Goal: Information Seeking & Learning: Learn about a topic

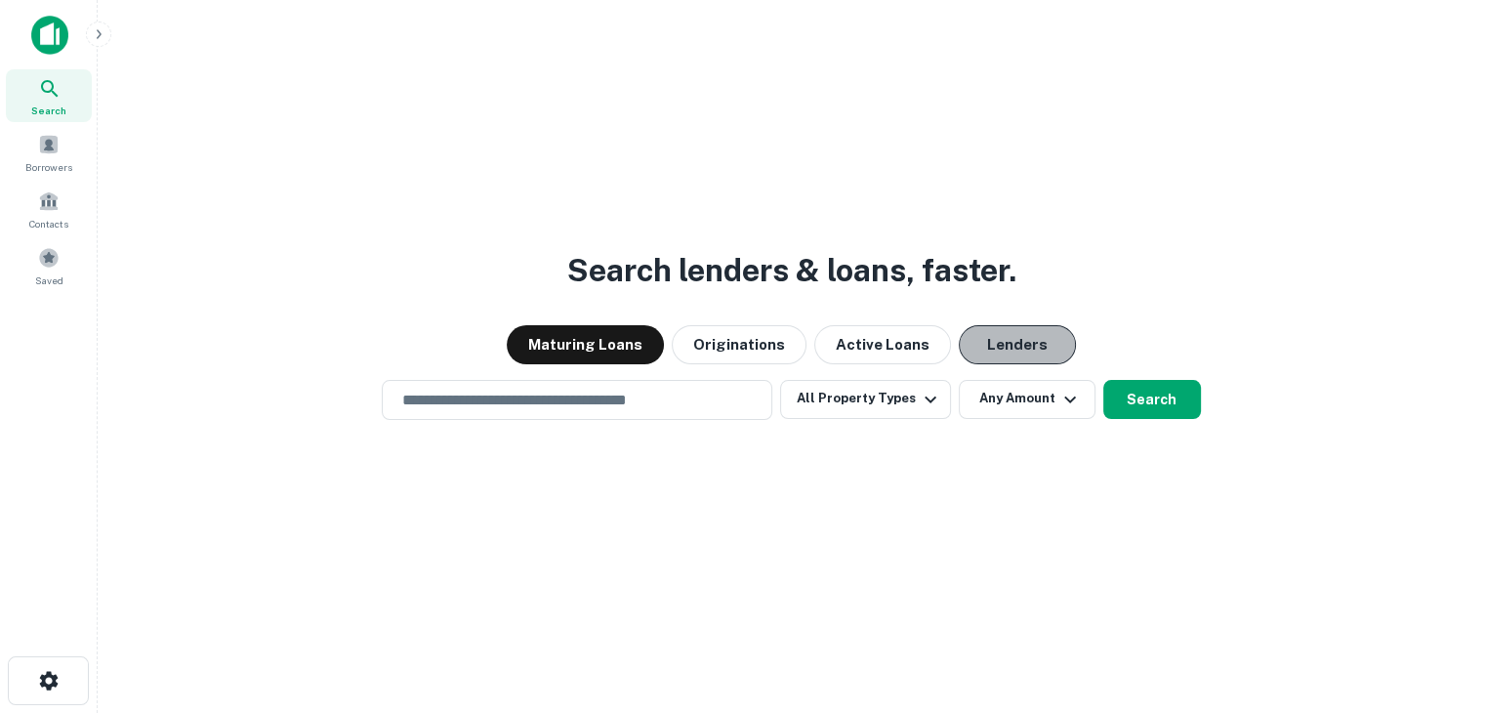
click at [1034, 350] on button "Lenders" at bounding box center [1017, 344] width 117 height 39
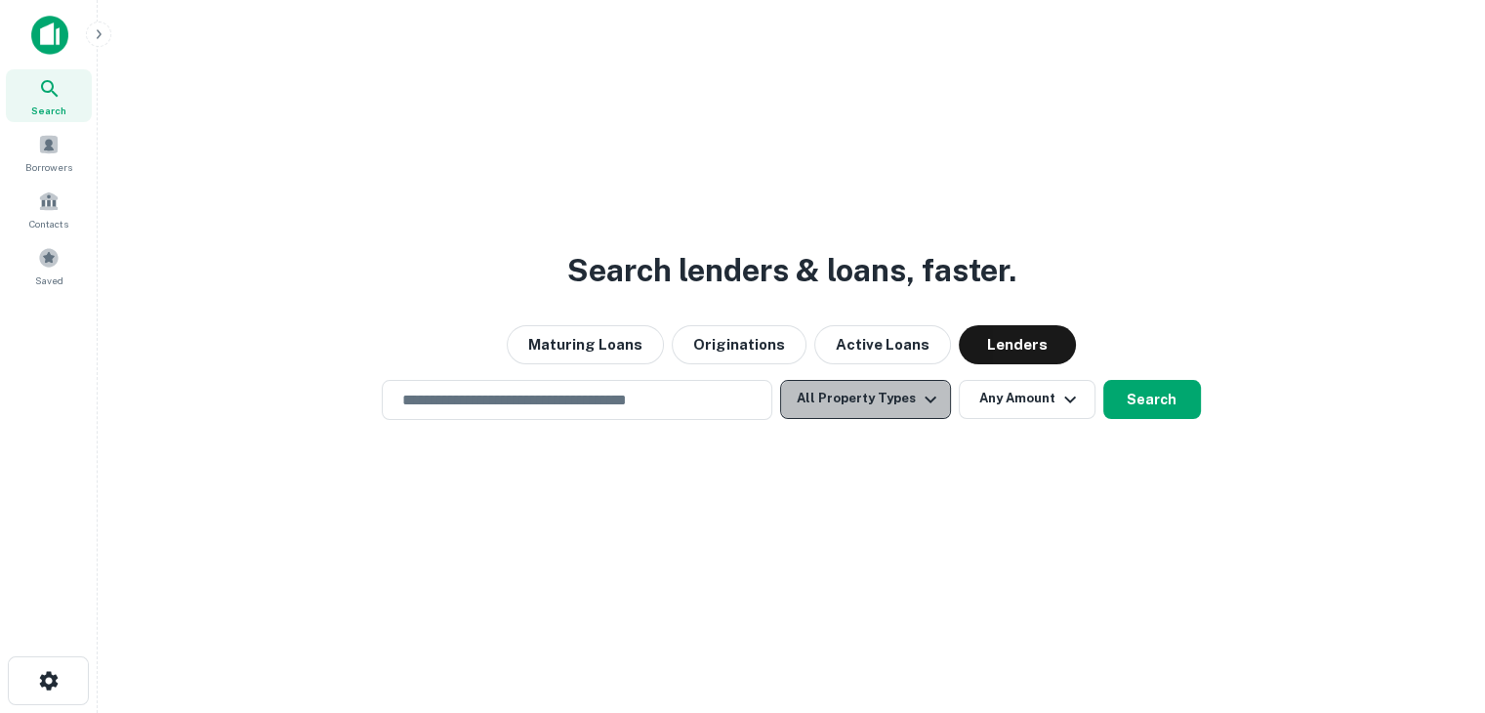
click at [911, 383] on button "All Property Types" at bounding box center [865, 399] width 170 height 39
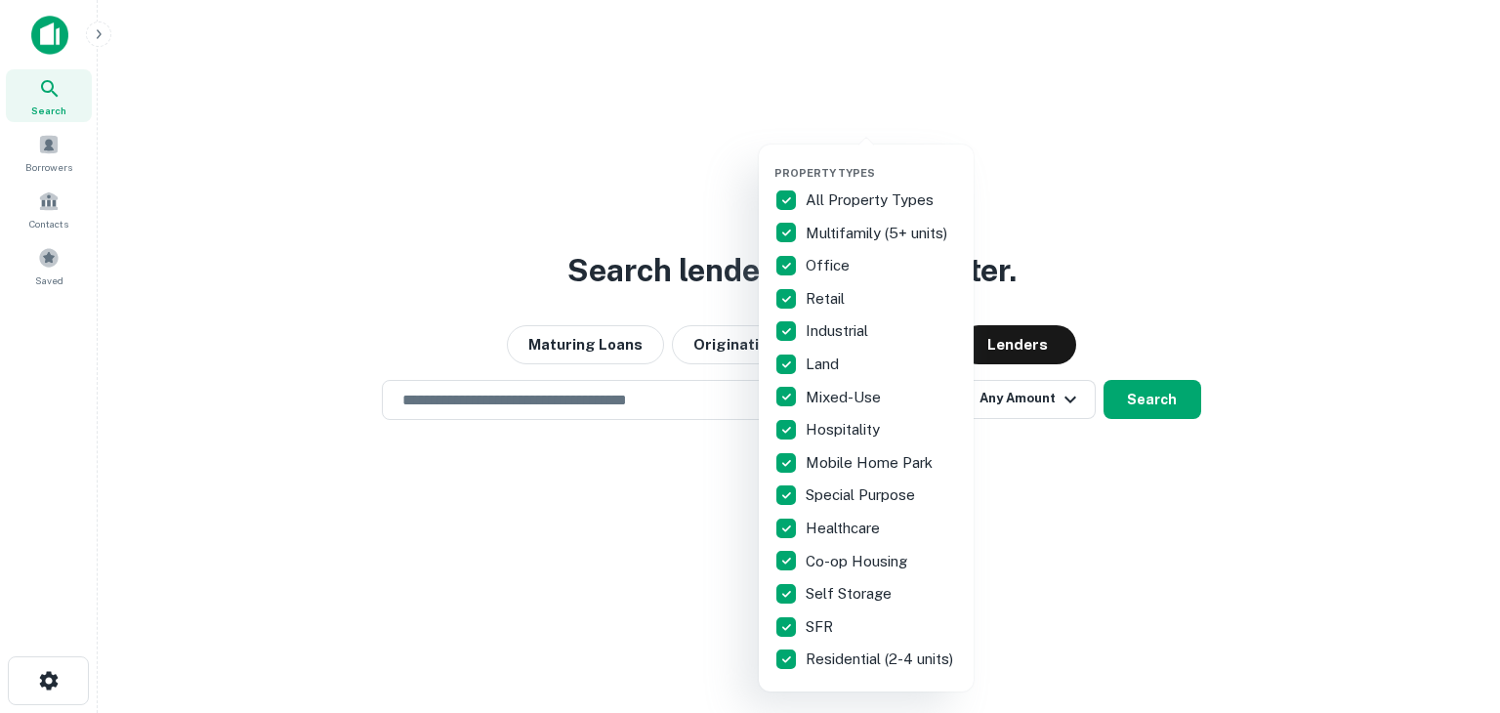
click at [798, 182] on div "Property Types All Property Types Multifamily (5+ units) Office Retail Industri…" at bounding box center [866, 418] width 184 height 516
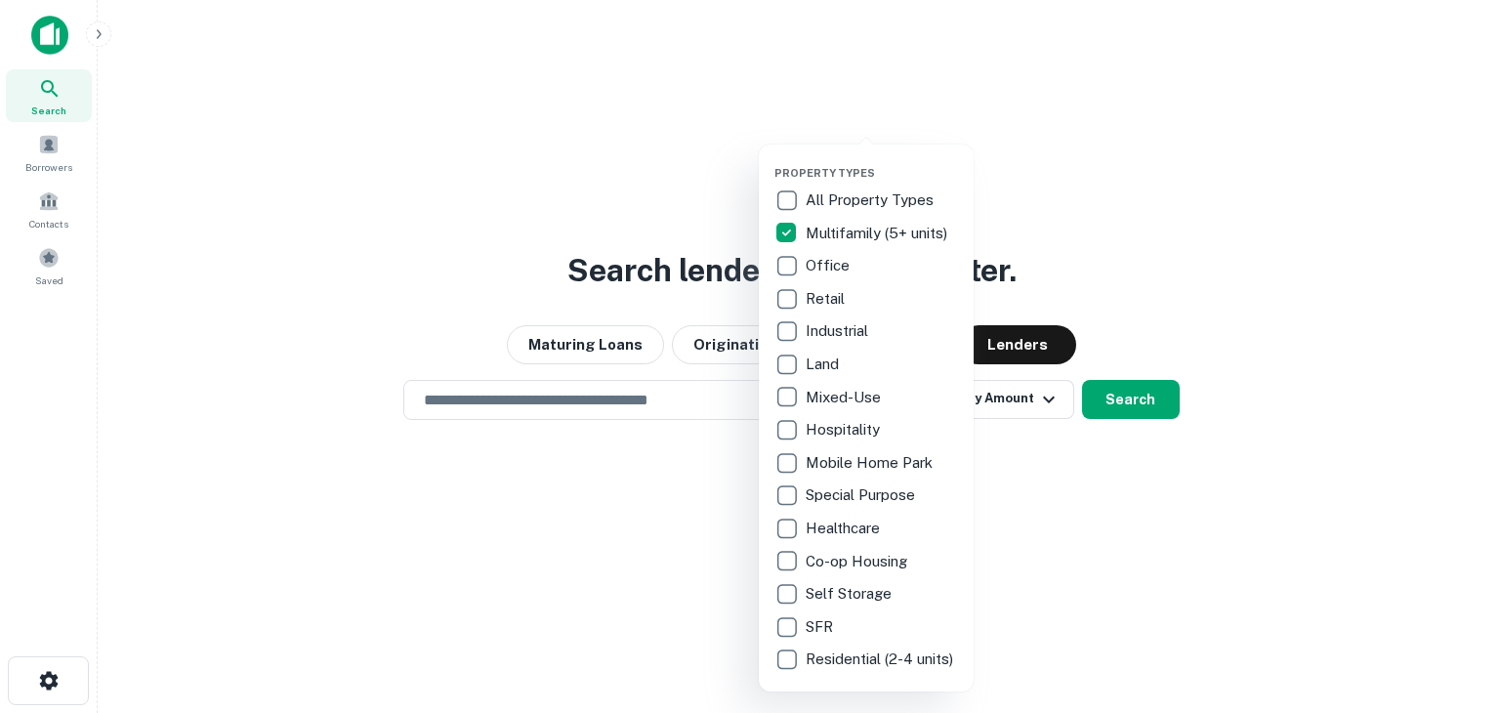
click at [1033, 449] on div at bounding box center [750, 356] width 1500 height 713
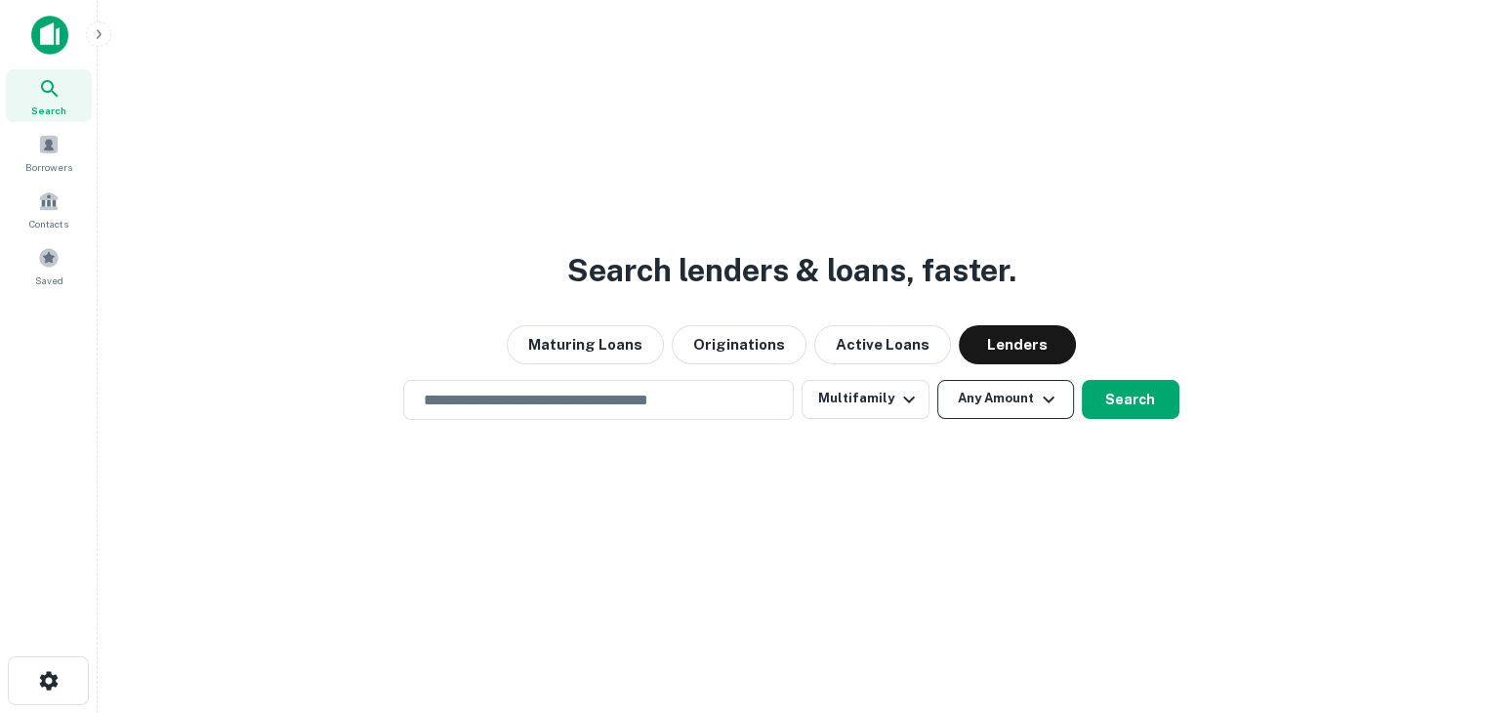
click at [964, 391] on button "Any Amount" at bounding box center [1005, 399] width 137 height 39
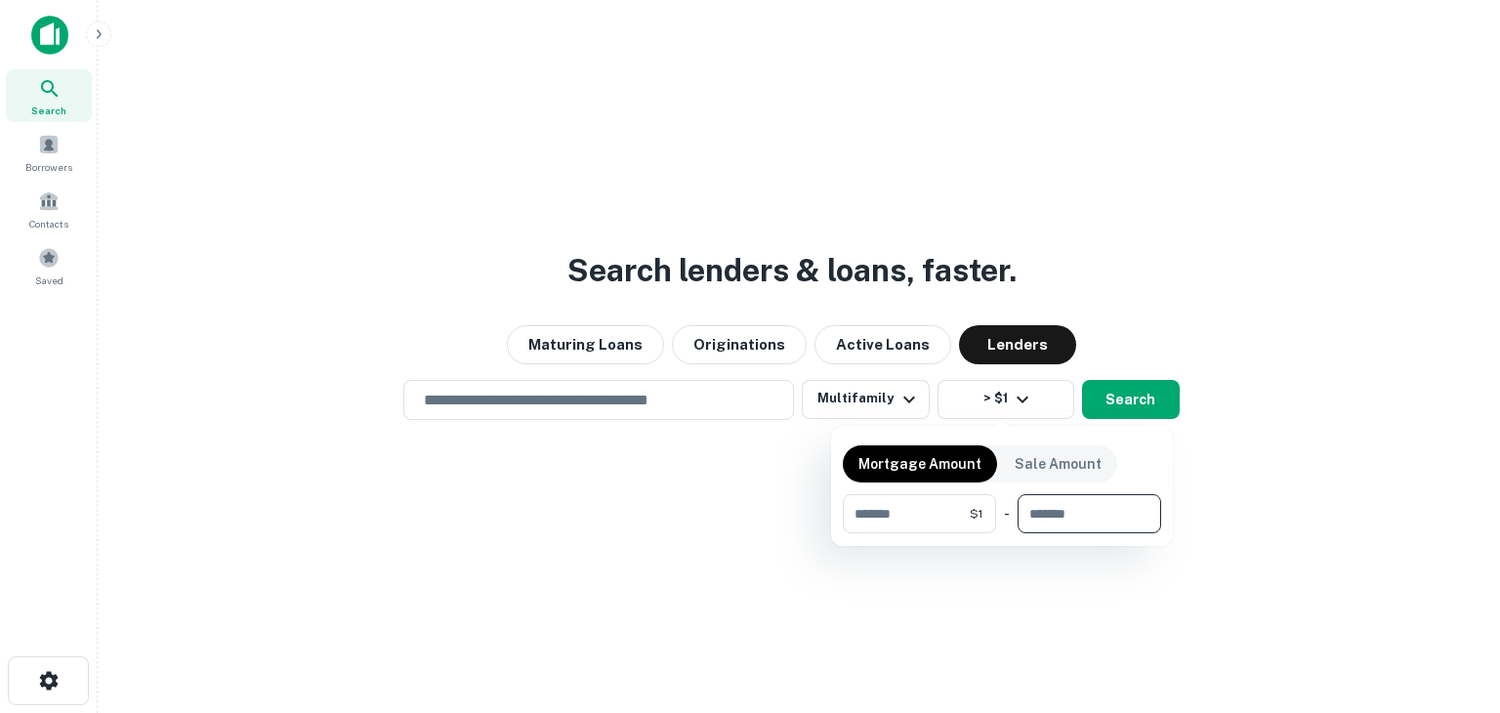
click at [1090, 516] on input "number" at bounding box center [1082, 513] width 130 height 39
click at [918, 497] on input "*" at bounding box center [906, 513] width 127 height 39
type input "*******"
click at [1106, 516] on input "number" at bounding box center [1084, 513] width 126 height 39
type input "*******"
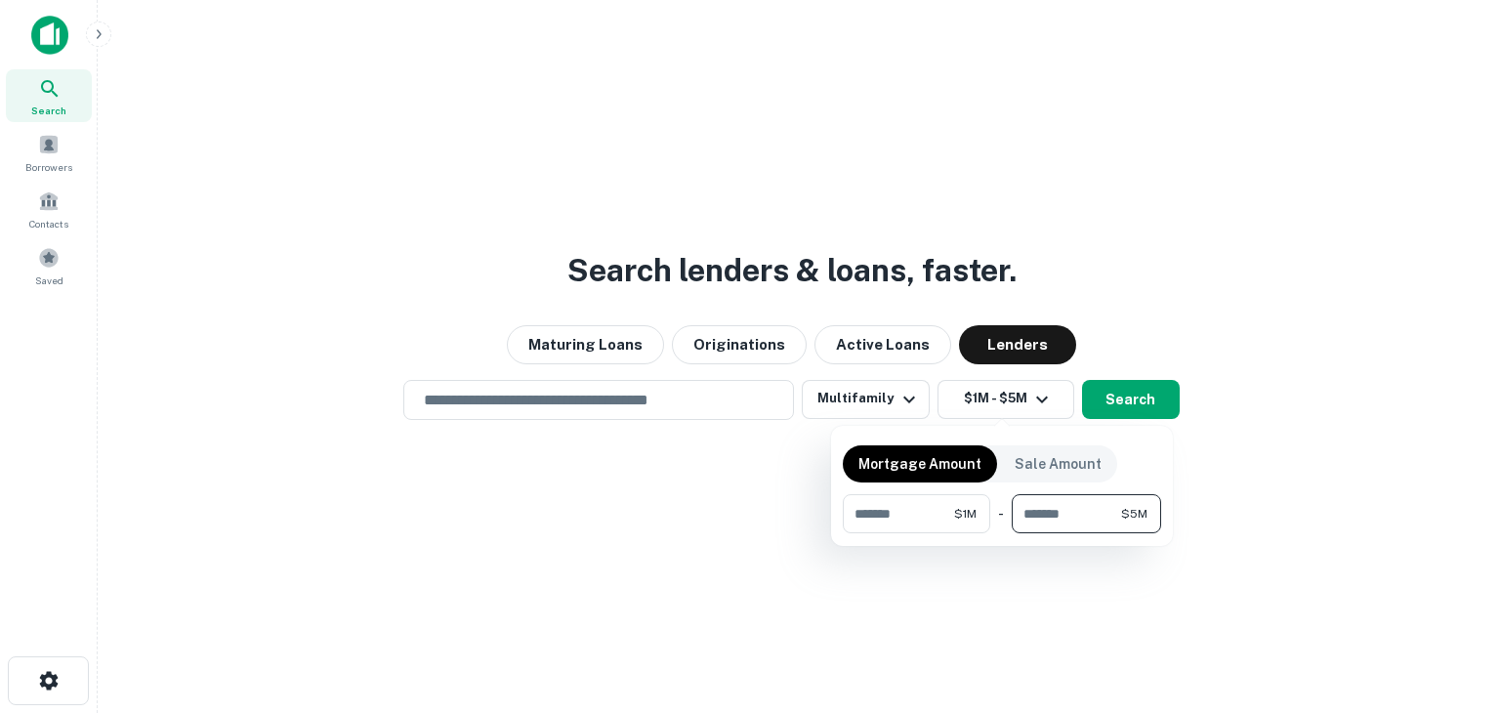
click at [1297, 509] on div at bounding box center [750, 356] width 1500 height 713
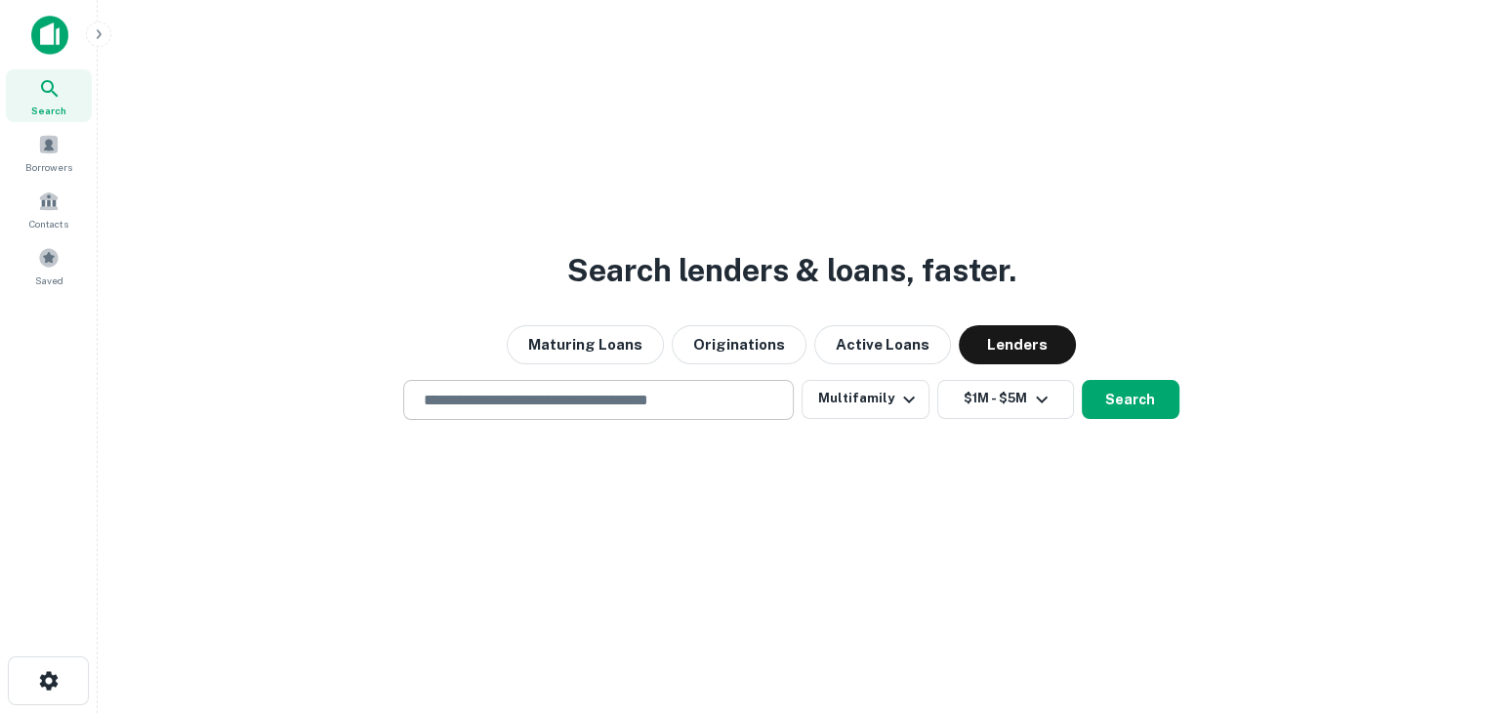
click at [686, 387] on div "​" at bounding box center [598, 400] width 391 height 40
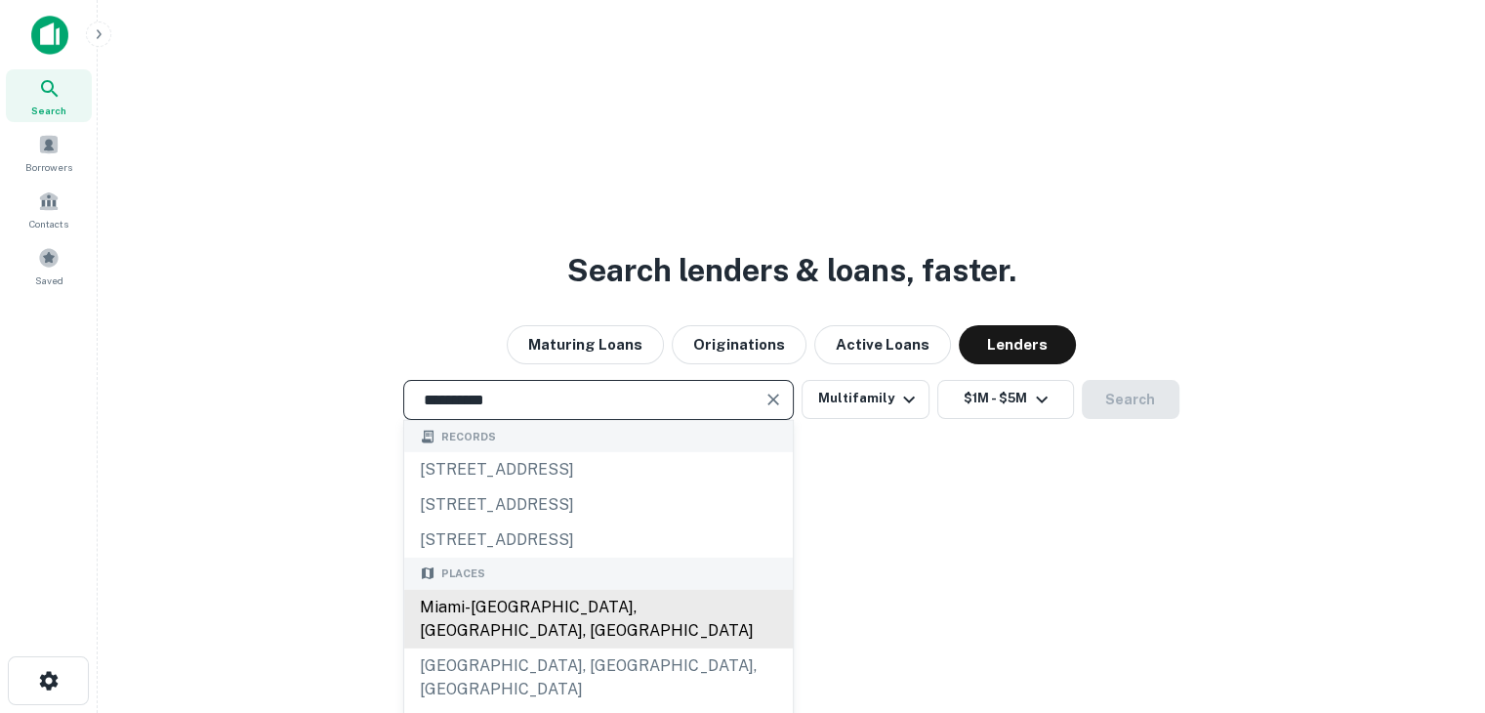
click at [605, 610] on div "Miami-[GEOGRAPHIC_DATA], [GEOGRAPHIC_DATA], [GEOGRAPHIC_DATA]" at bounding box center [598, 618] width 389 height 59
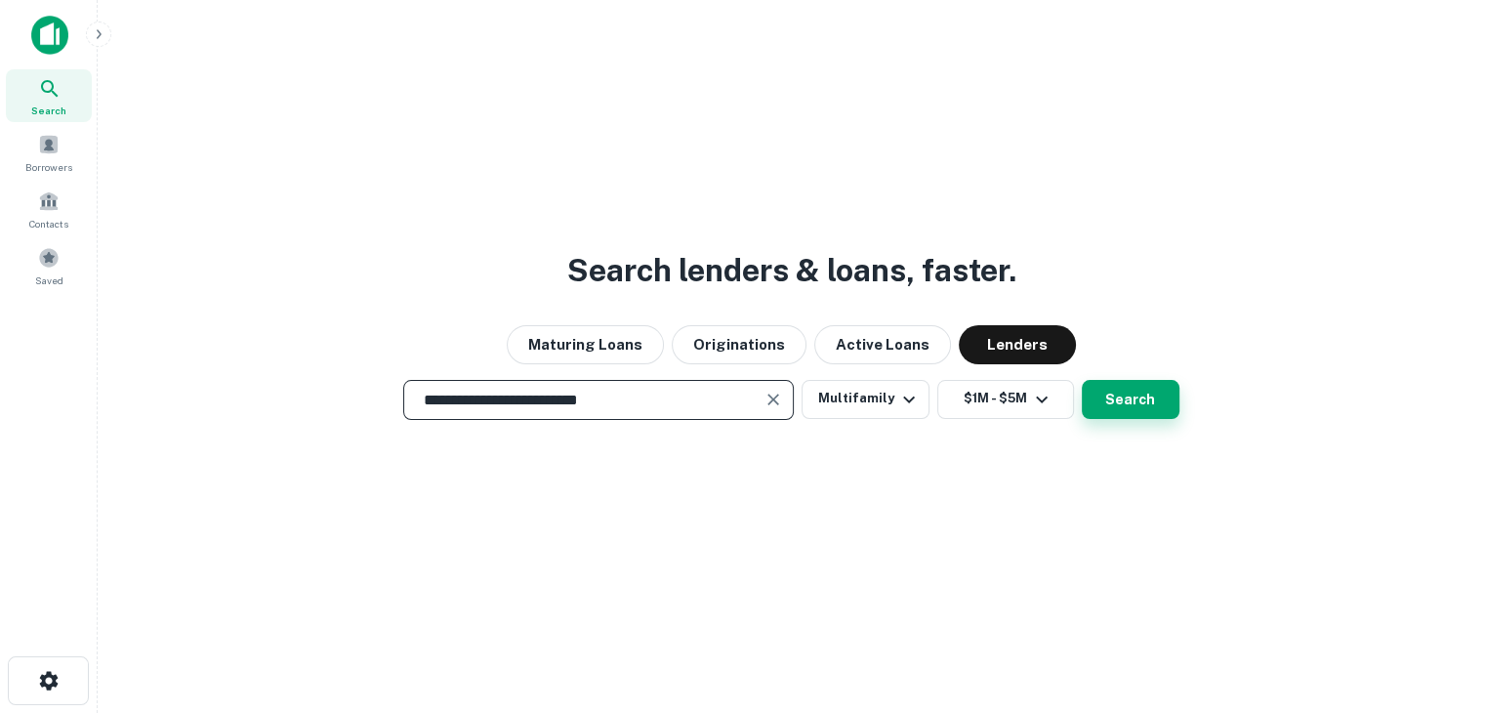
type input "**********"
click at [1086, 403] on button "Search" at bounding box center [1131, 399] width 98 height 39
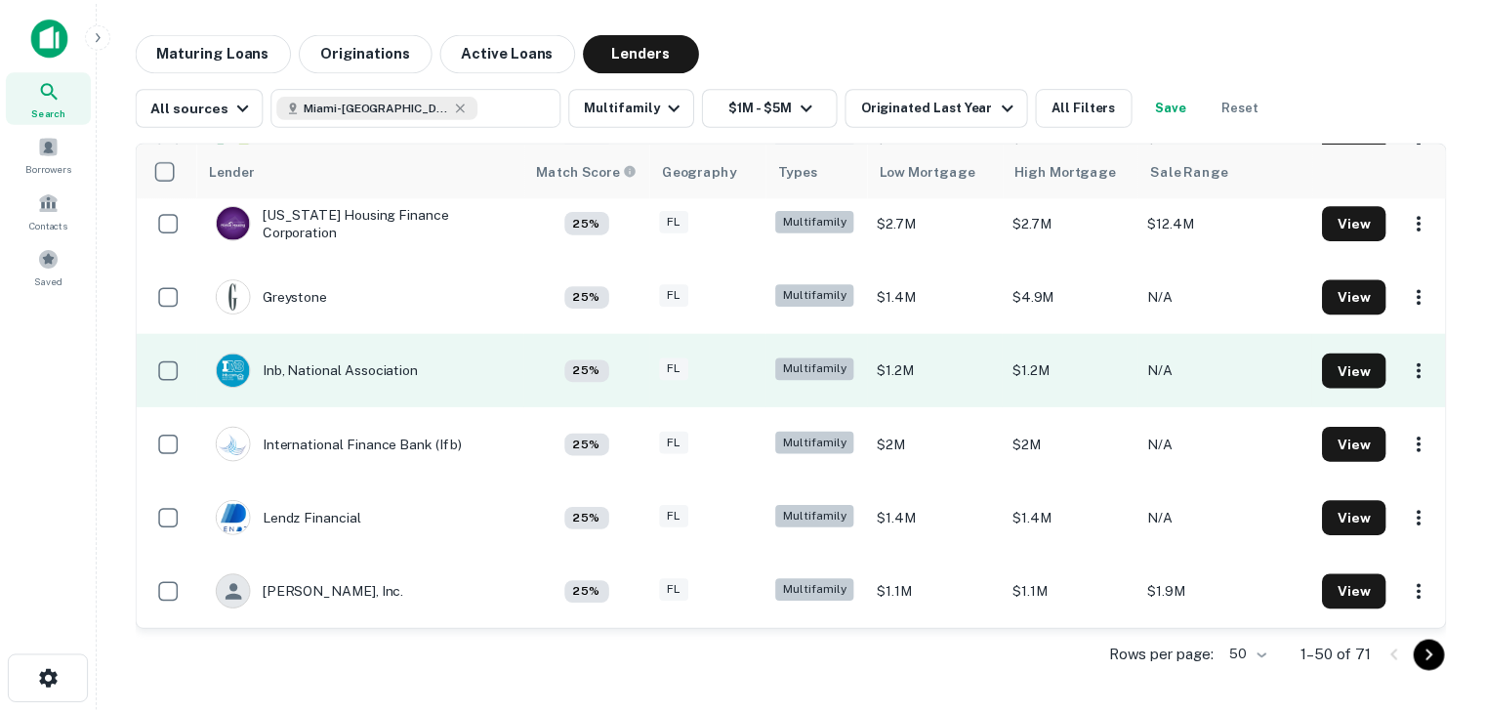
scroll to position [2344, 0]
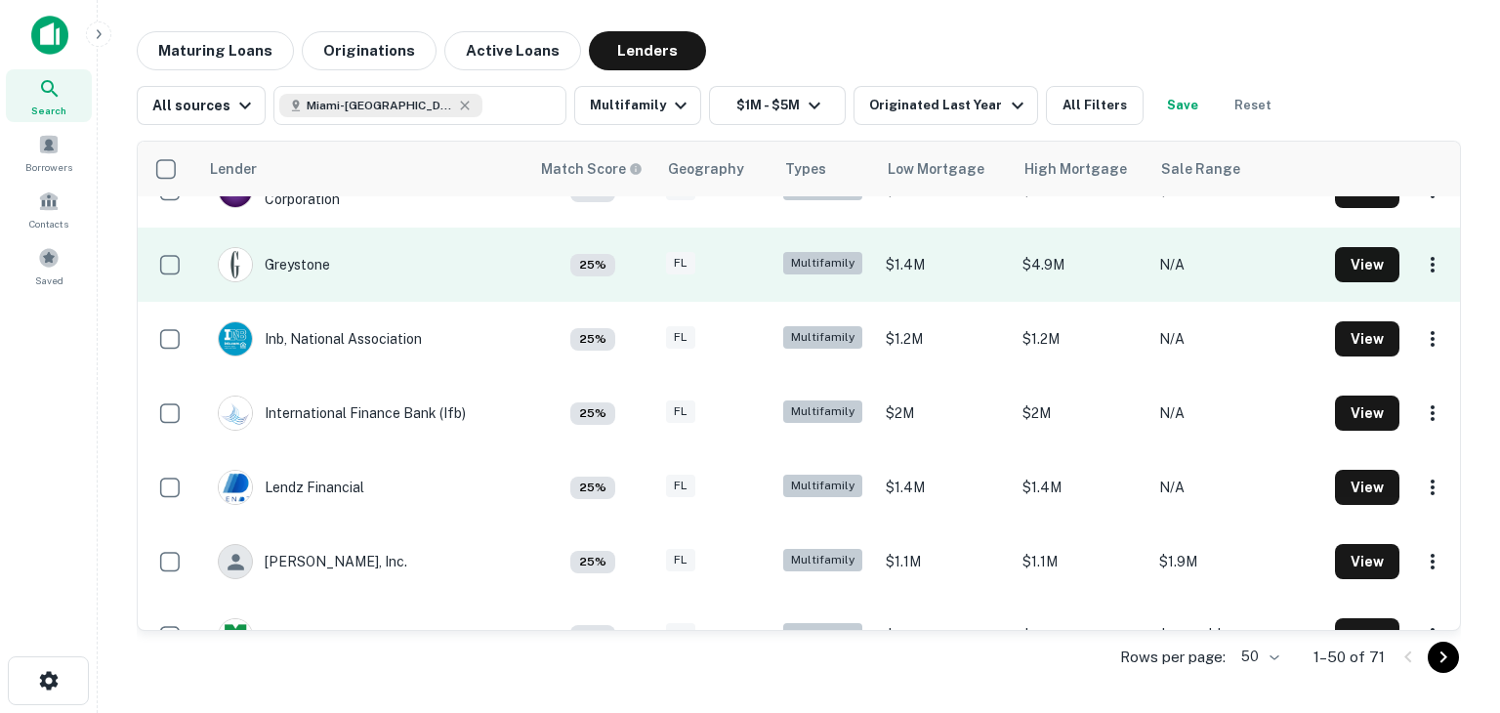
click at [394, 259] on td "Greystone" at bounding box center [363, 265] width 331 height 74
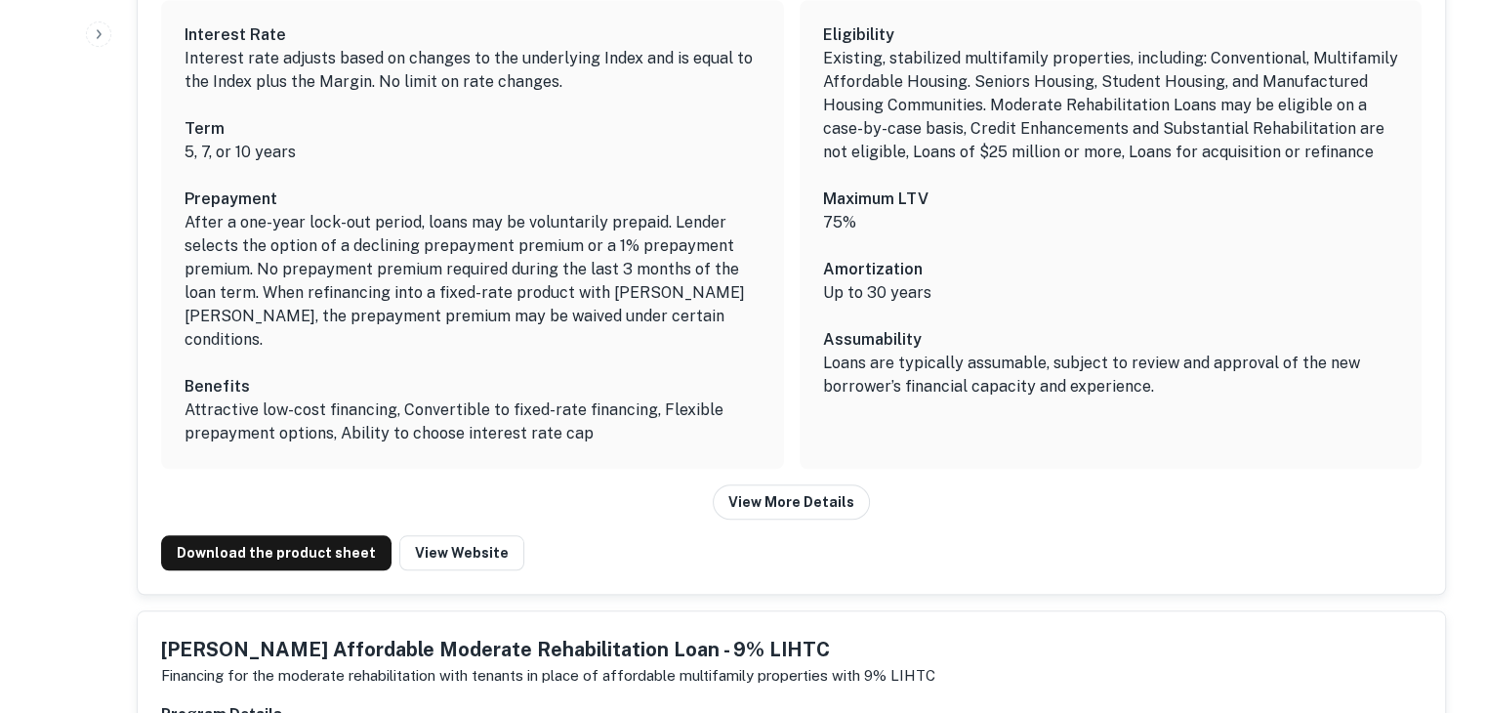
scroll to position [1660, 0]
click at [249, 534] on link "Download the product sheet" at bounding box center [276, 551] width 230 height 35
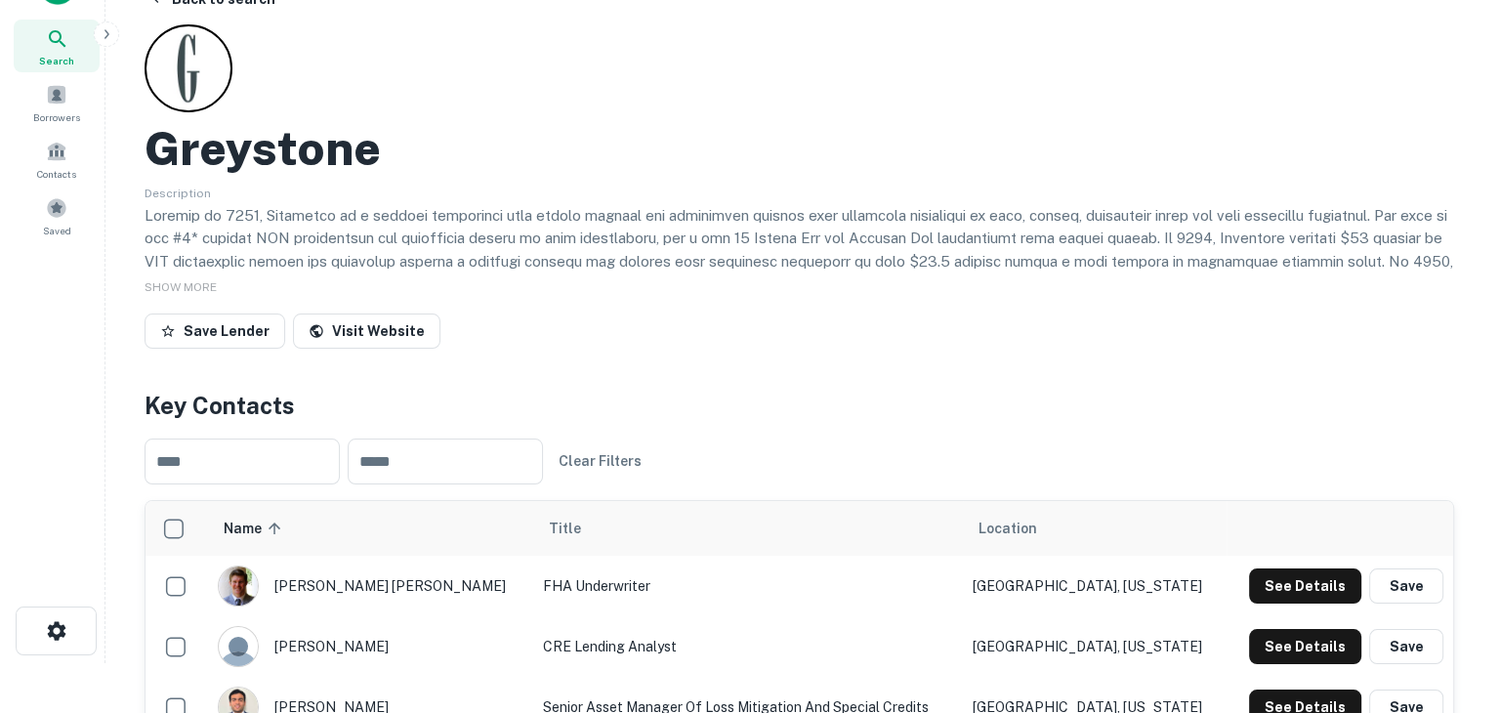
scroll to position [0, 0]
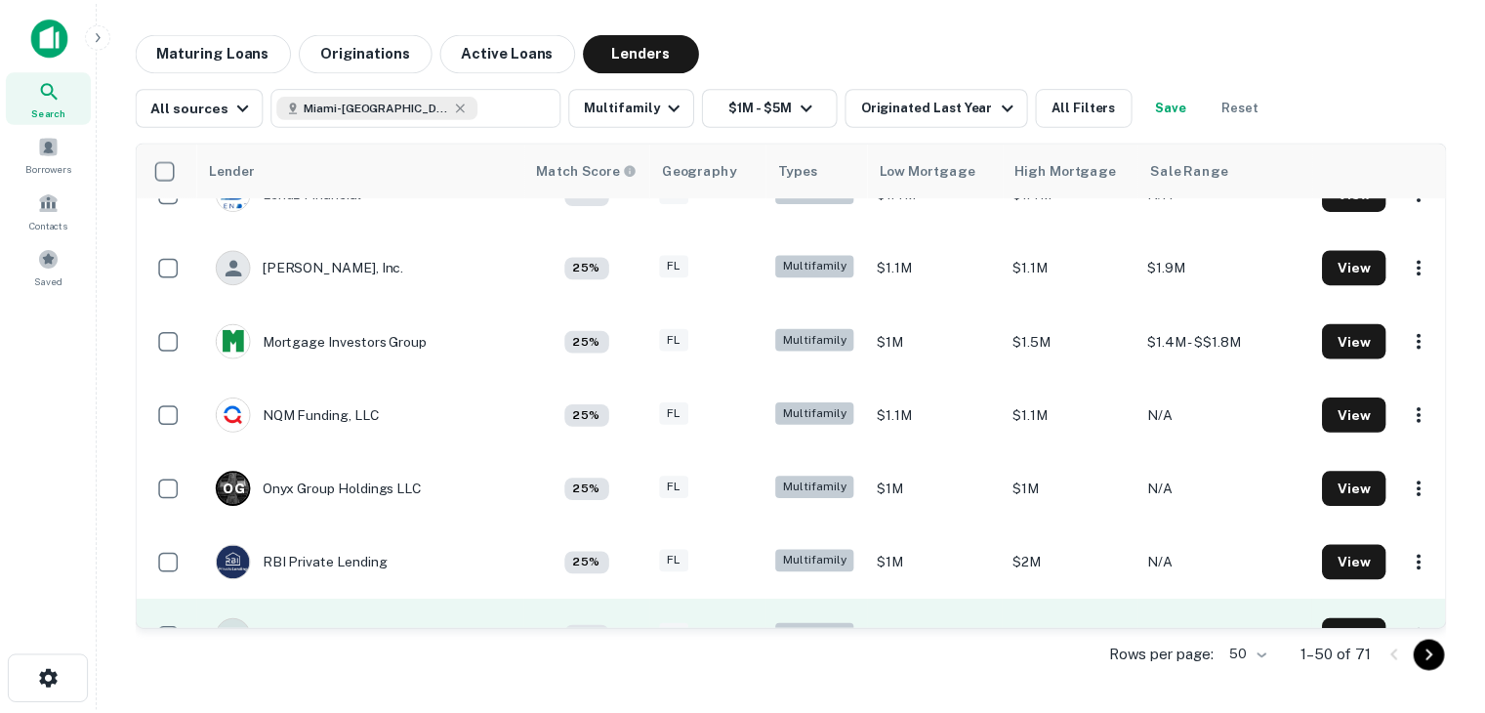
scroll to position [2636, 0]
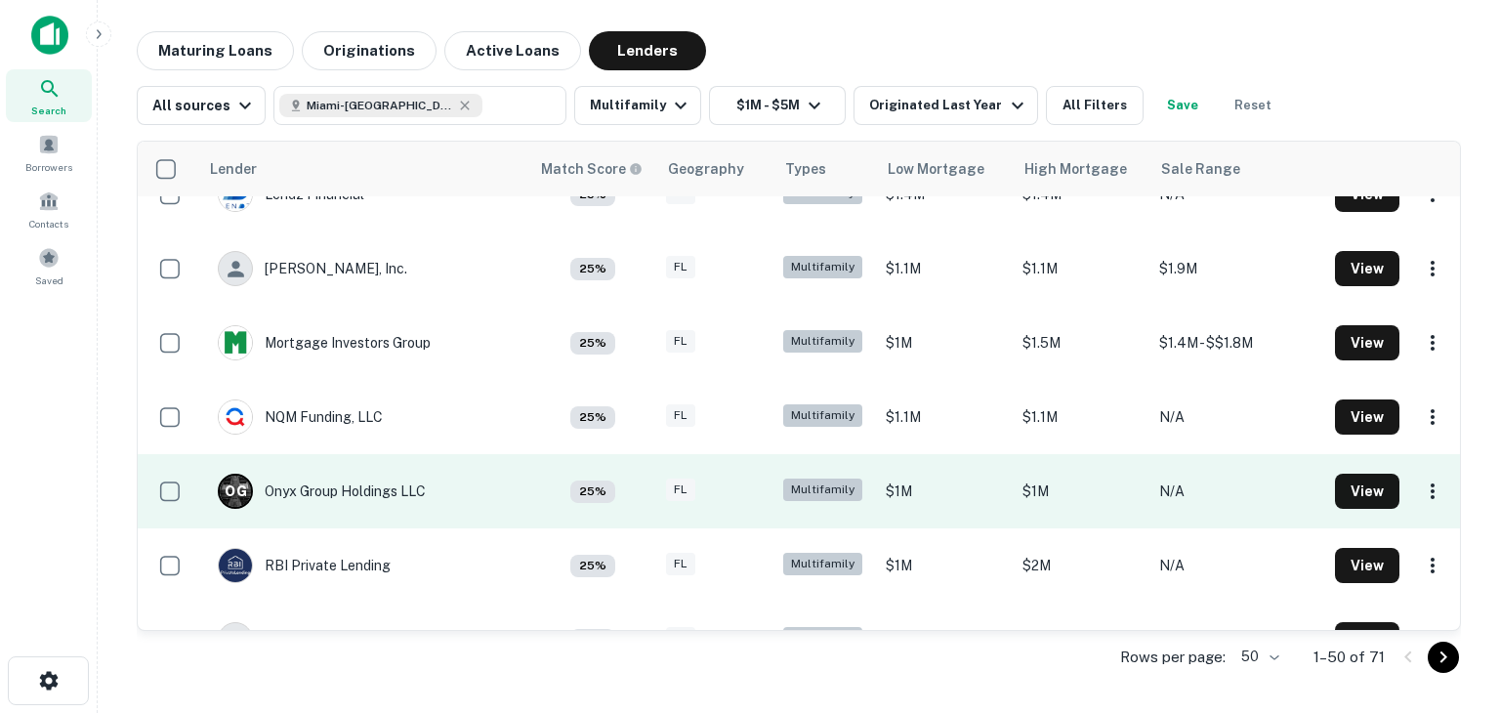
click at [493, 477] on td "O G Onyx Group Holdings LLC" at bounding box center [363, 491] width 331 height 74
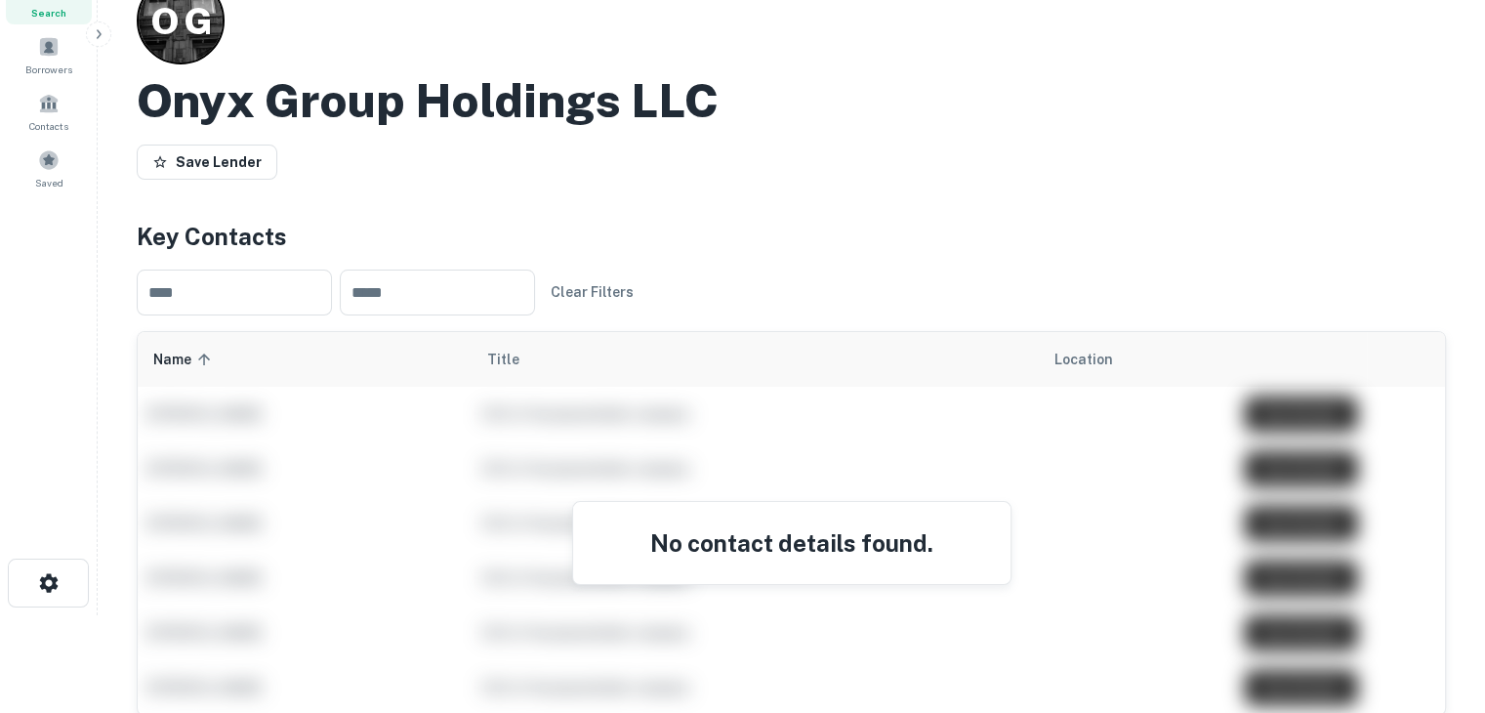
scroll to position [98, 0]
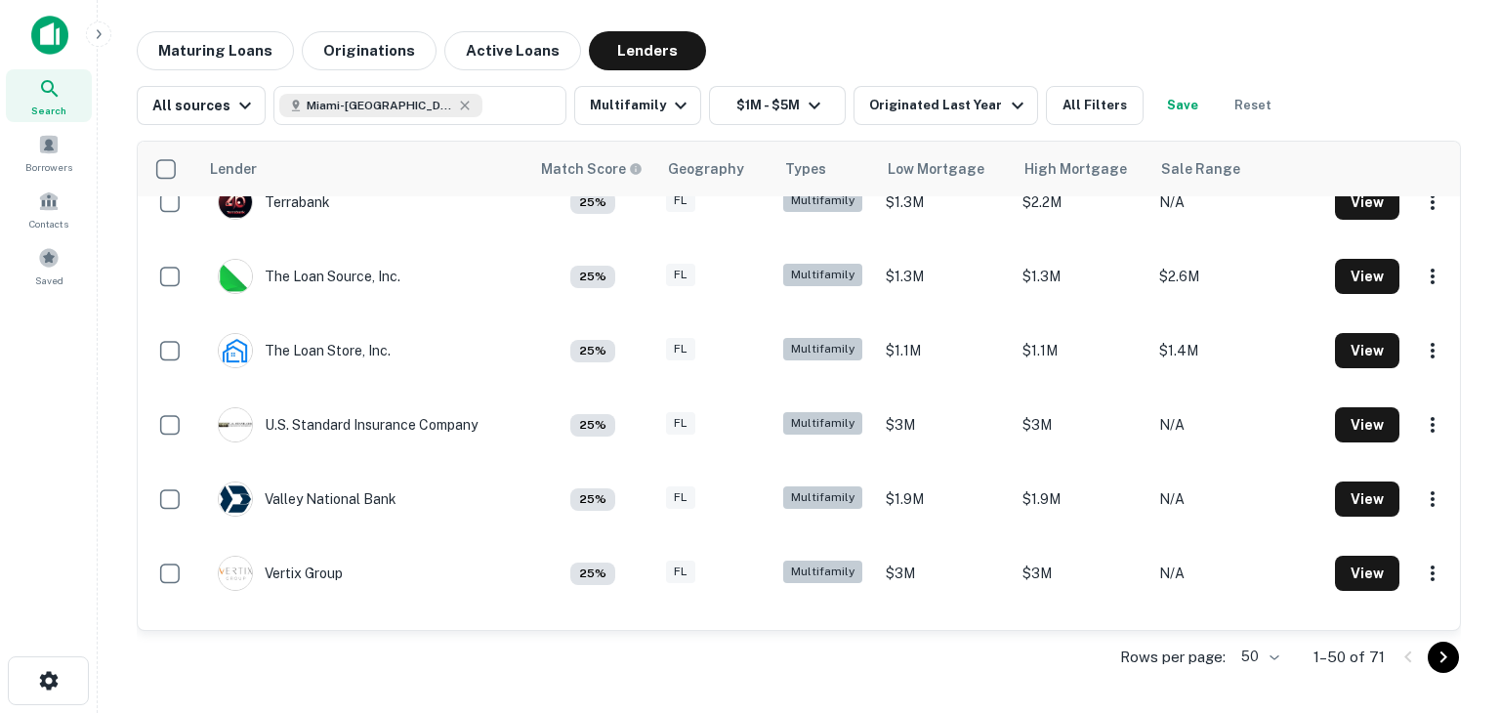
scroll to position [3277, 0]
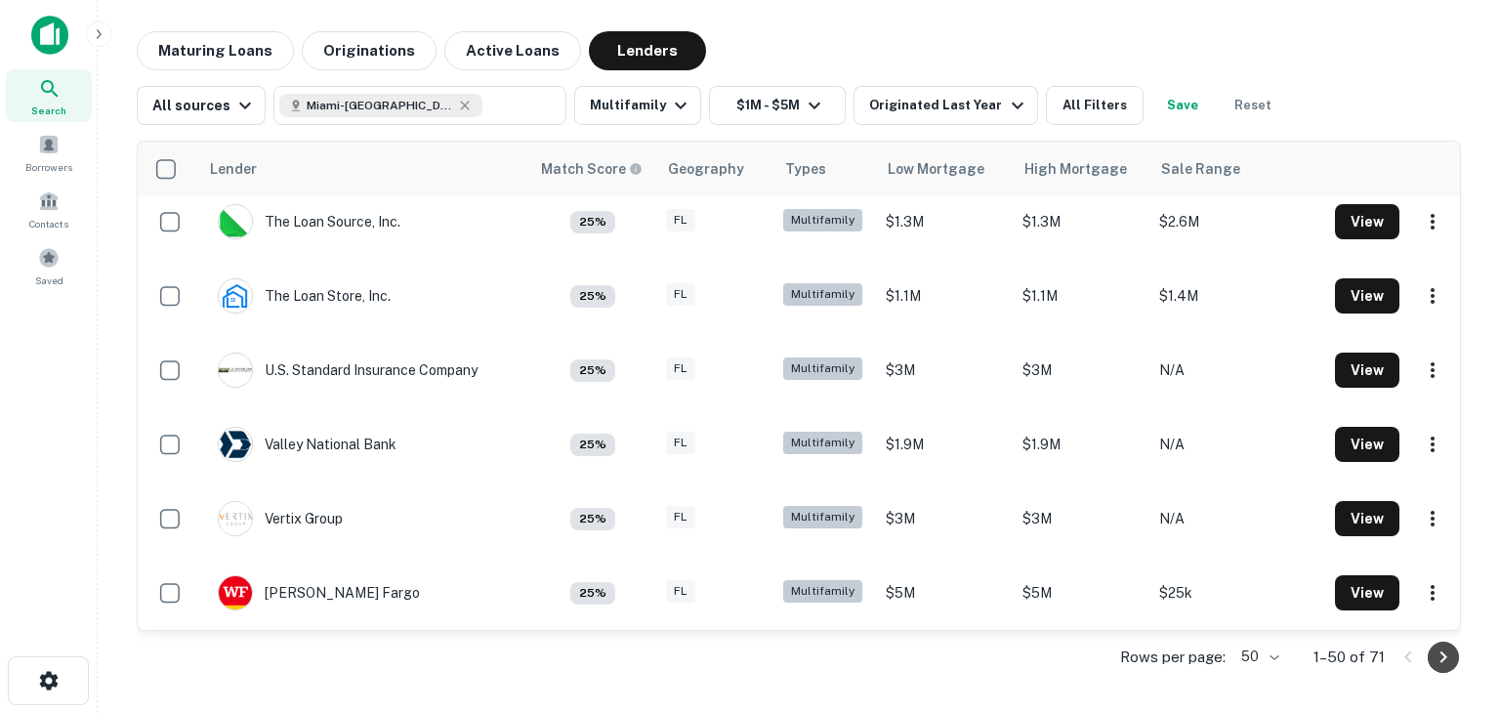
click at [1443, 664] on icon "Go to next page" at bounding box center [1443, 656] width 23 height 23
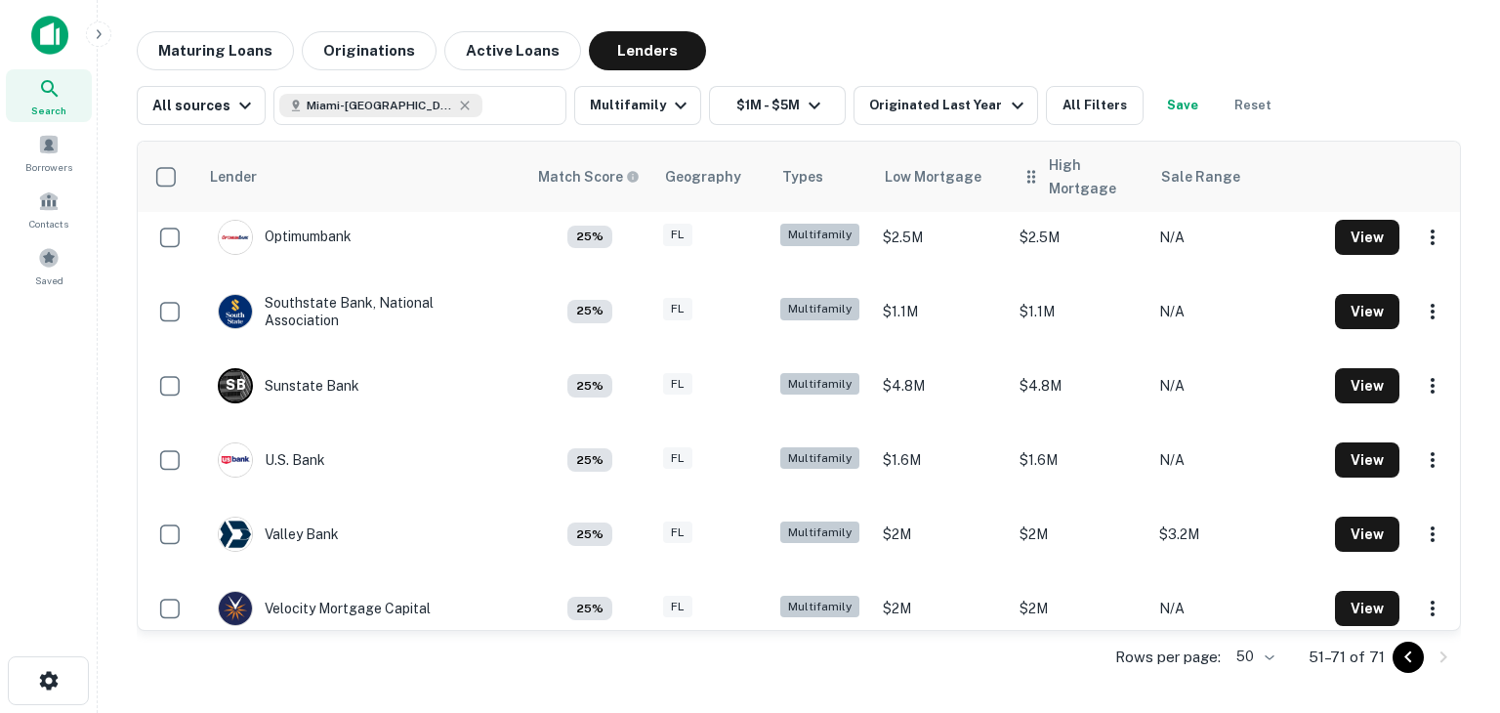
scroll to position [1143, 0]
